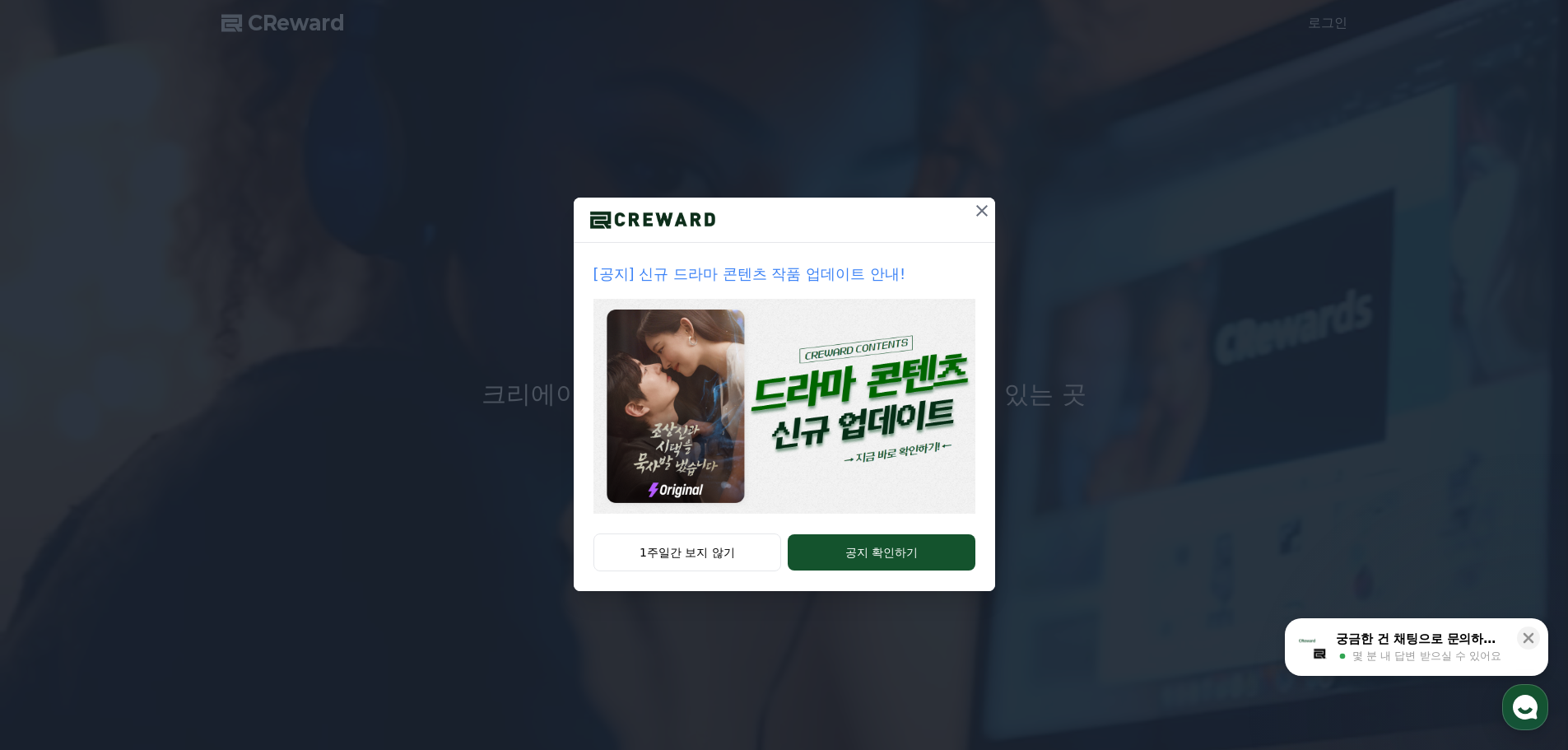
drag, startPoint x: 747, startPoint y: 545, endPoint x: 815, endPoint y: 483, distance: 92.0
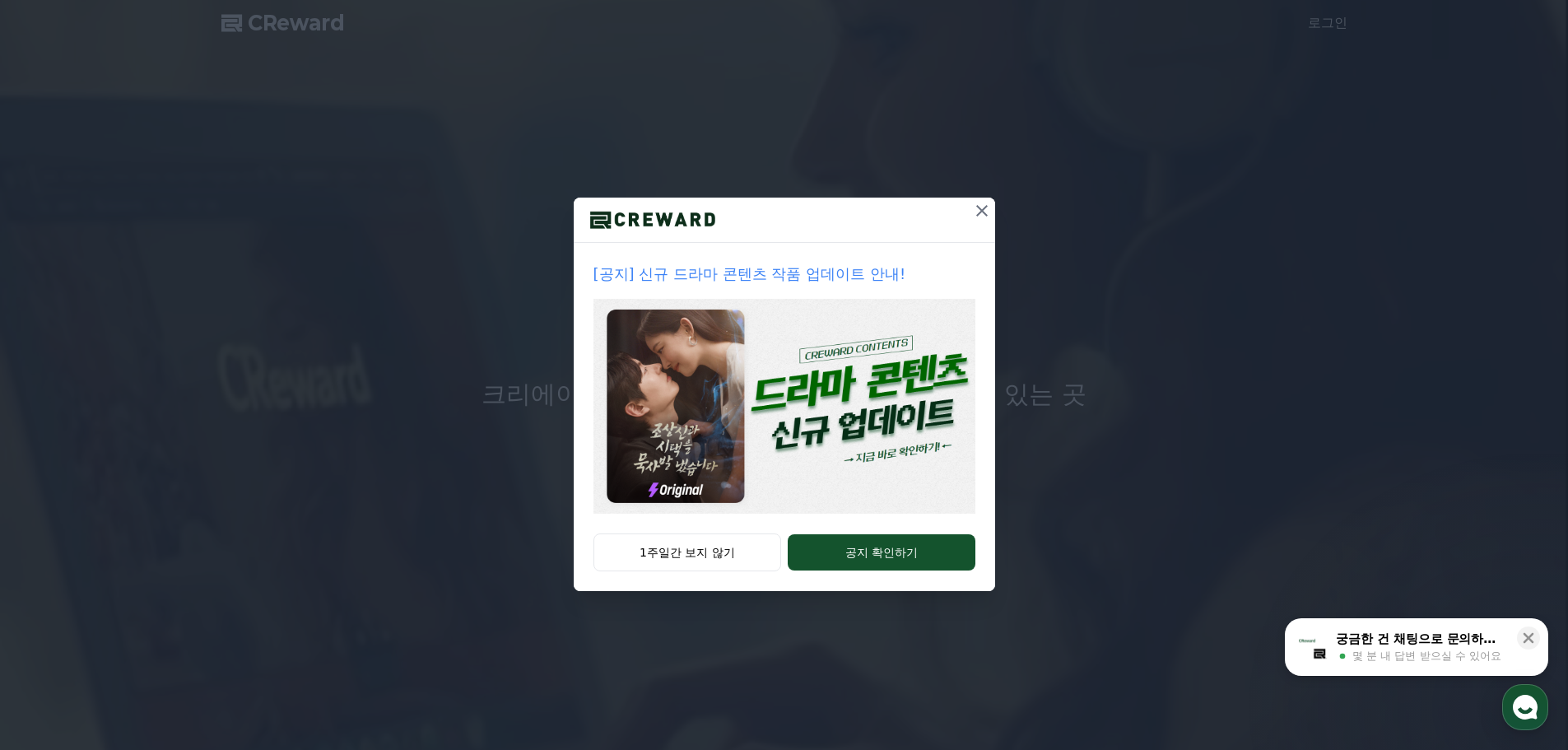
click at [815, 483] on div "[공지] 신규 드라마 콘텐츠 작품 업데이트 안내! 1주일간 보지 않기 공지 확인하기" at bounding box center [784, 395] width 421 height 394
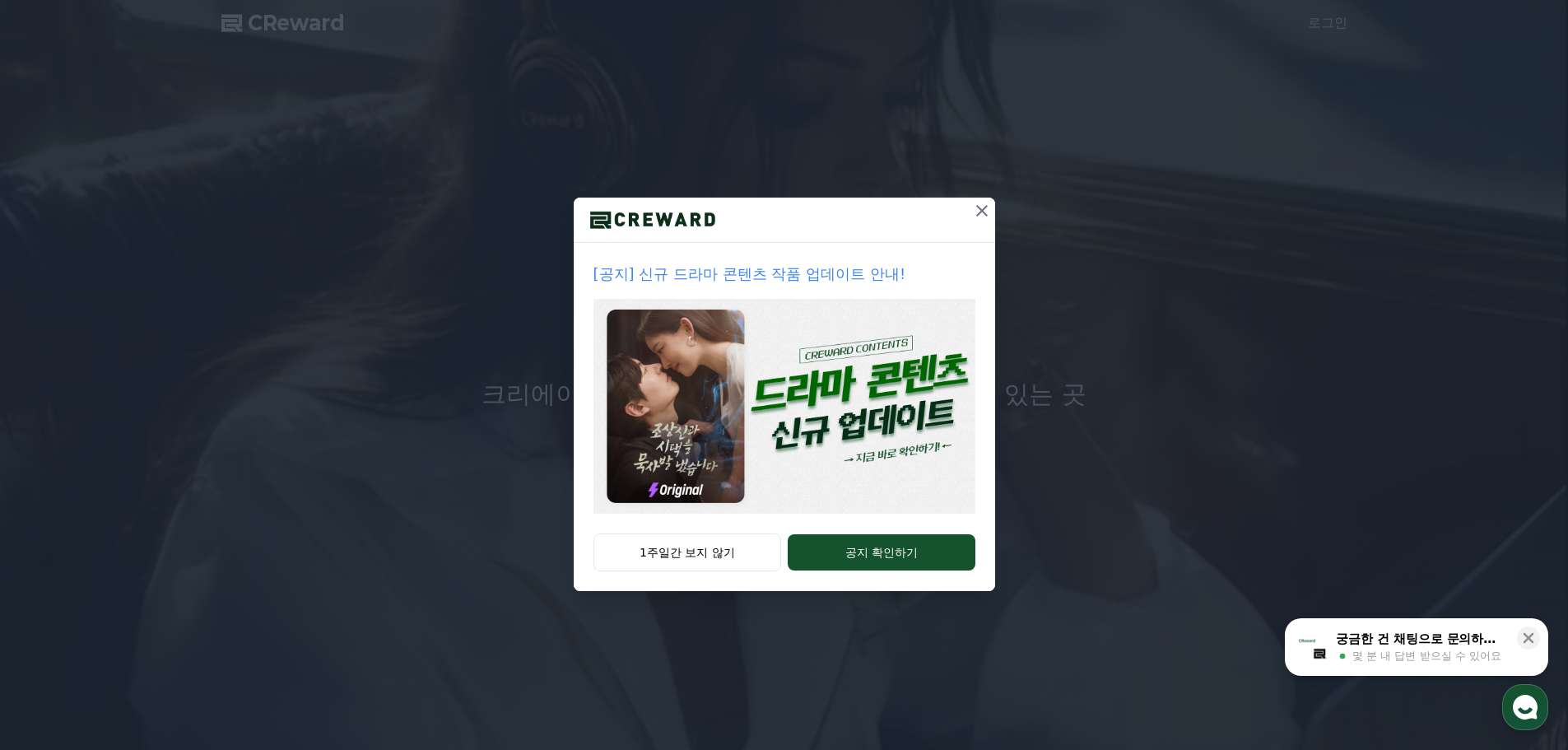
click at [815, 482] on img at bounding box center [784, 406] width 382 height 215
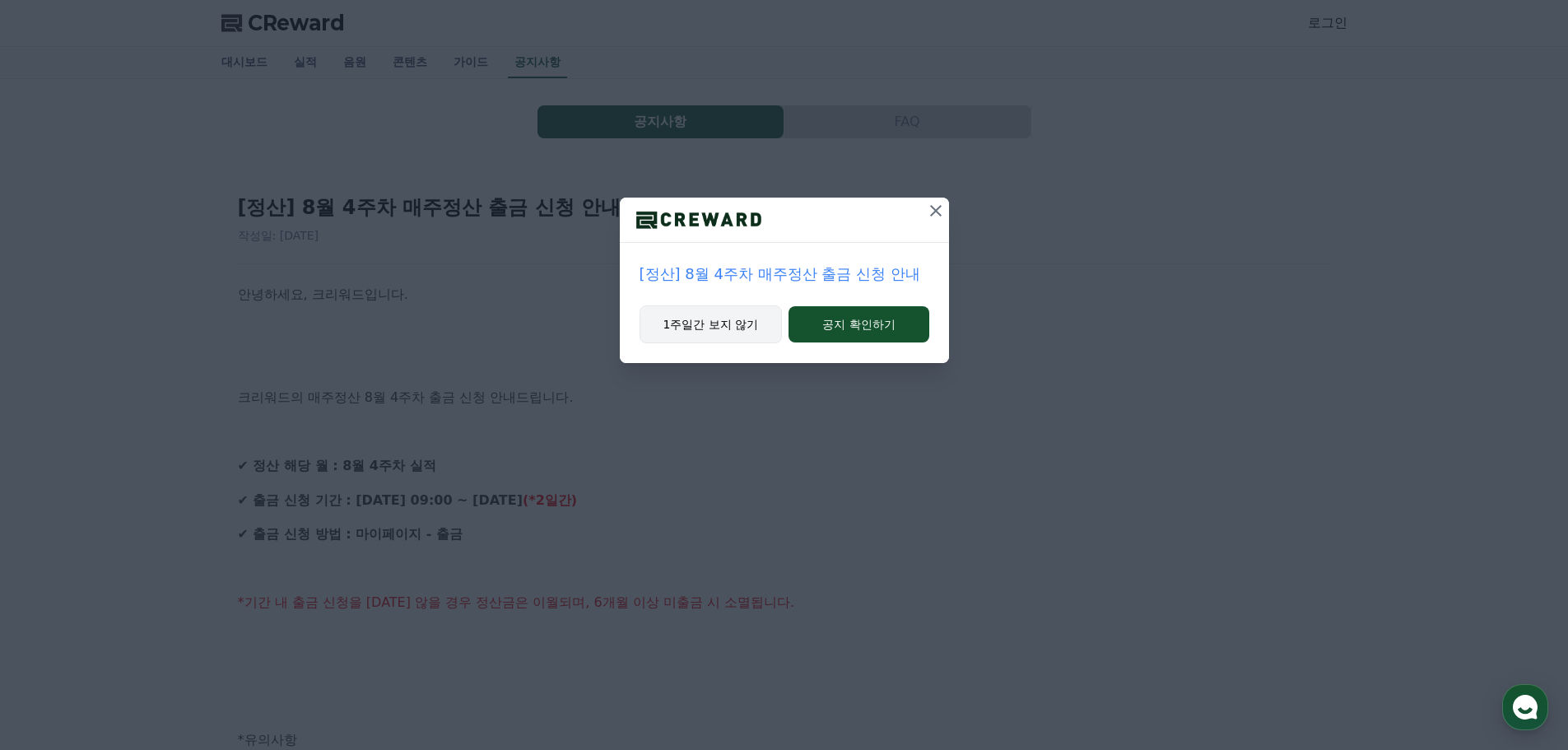
click at [769, 321] on button "1주일간 보지 않기" at bounding box center [711, 324] width 143 height 38
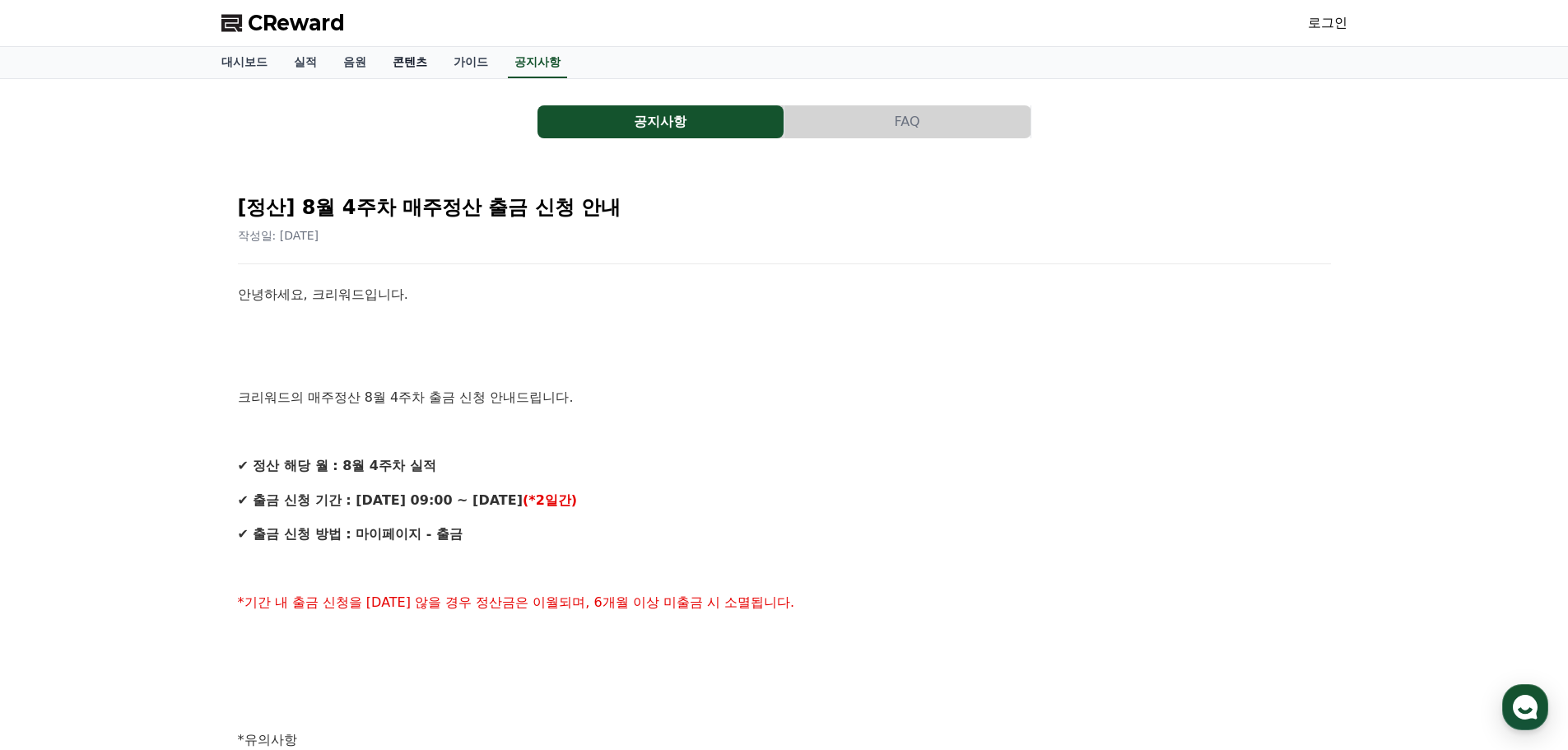
click at [398, 64] on link "콘텐츠" at bounding box center [409, 62] width 61 height 32
